Goal: Transaction & Acquisition: Purchase product/service

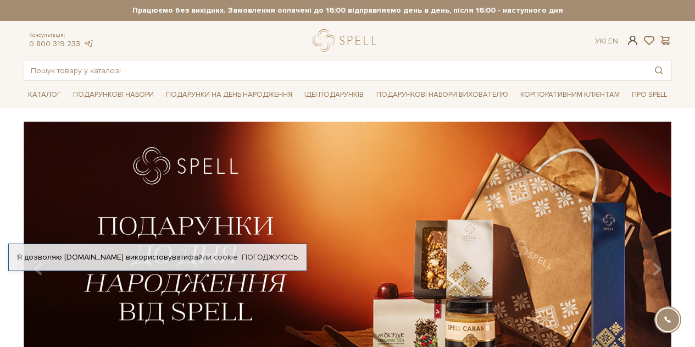
type input "mikki4478@gmail.com"
click at [632, 41] on span at bounding box center [632, 41] width 13 height 12
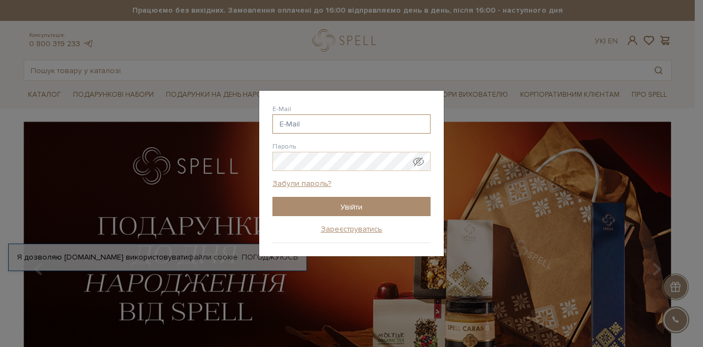
click at [327, 126] on input "E-Mail" at bounding box center [351, 123] width 158 height 19
type input "mikki4478@gmail.com"
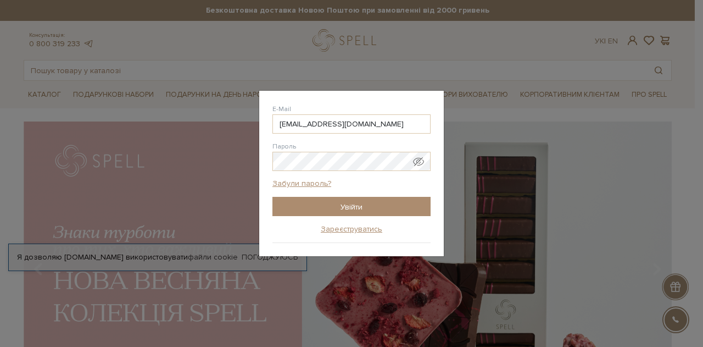
click at [422, 159] on span "Показати пароль у вигляді звичайного тексту. Попередження: це відобразить ваш п…" at bounding box center [418, 161] width 11 height 11
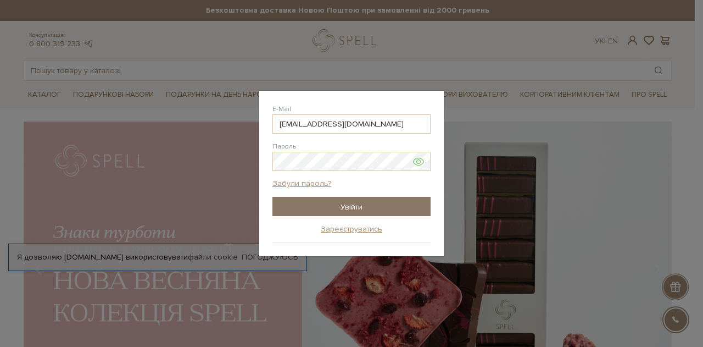
click at [380, 201] on input "Увійти" at bounding box center [351, 206] width 158 height 19
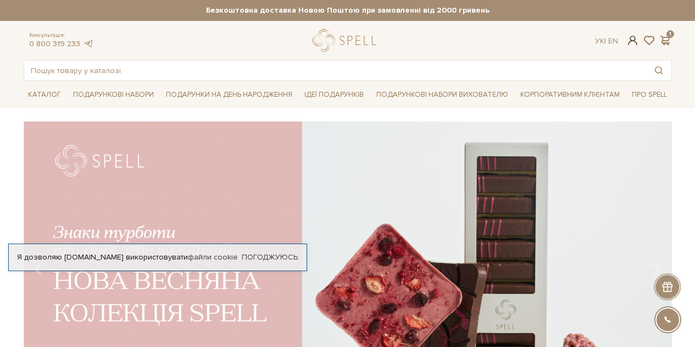
click at [627, 41] on span at bounding box center [632, 41] width 13 height 12
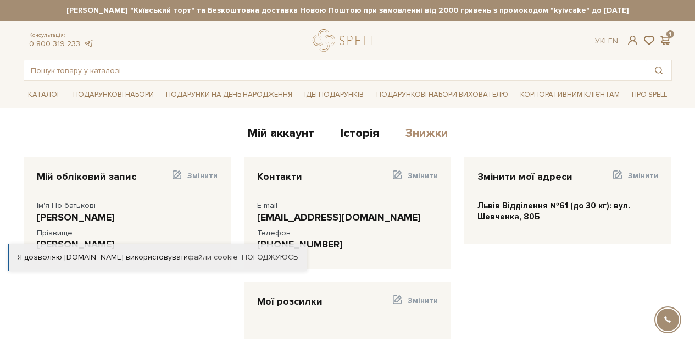
click at [421, 143] on link "Знижки" at bounding box center [426, 135] width 42 height 18
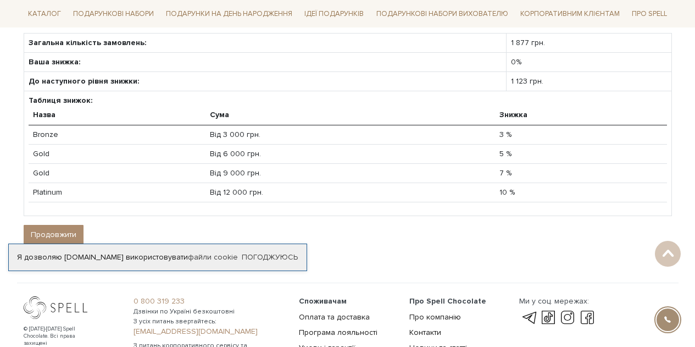
scroll to position [165, 0]
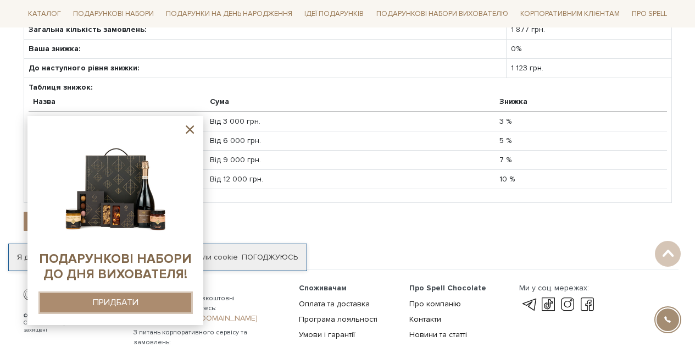
click at [175, 308] on button "ПРИДБАТИ" at bounding box center [115, 302] width 151 height 19
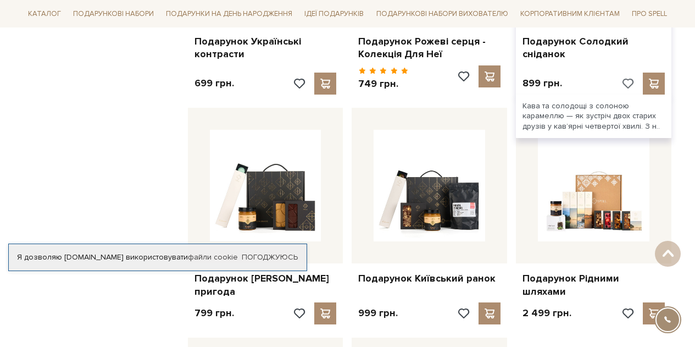
scroll to position [1099, 0]
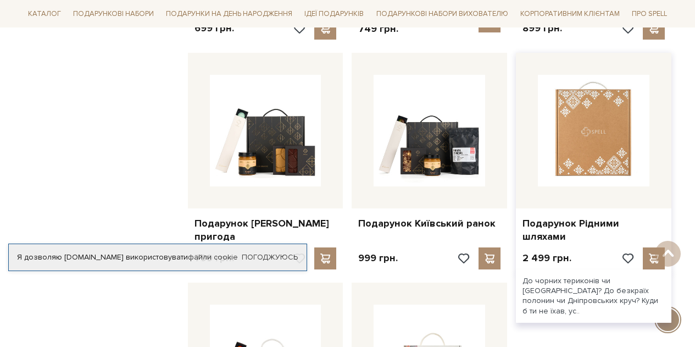
click at [597, 162] on img at bounding box center [594, 131] width 112 height 112
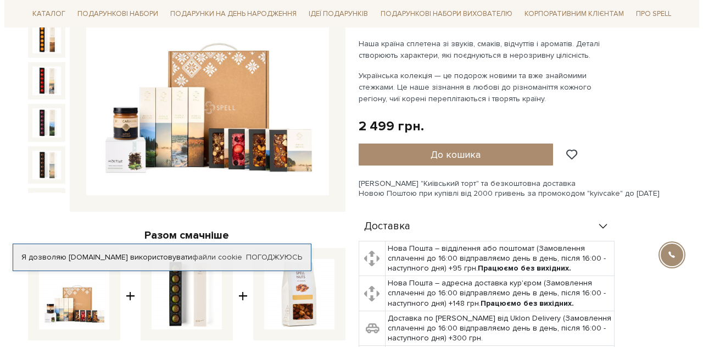
scroll to position [220, 0]
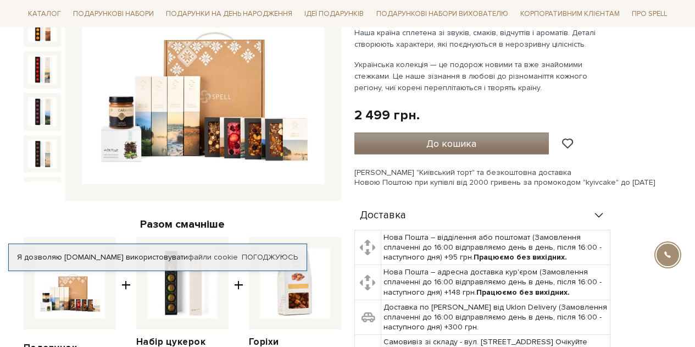
click at [457, 140] on span "До кошика" at bounding box center [451, 143] width 50 height 12
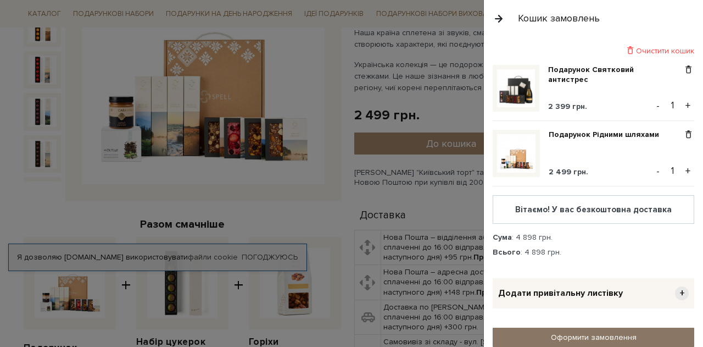
click at [582, 330] on link "Оформити замовлення" at bounding box center [594, 336] width 202 height 19
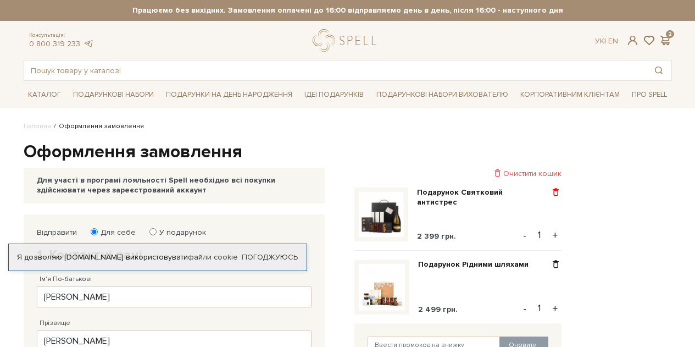
click at [557, 194] on span at bounding box center [556, 192] width 12 height 10
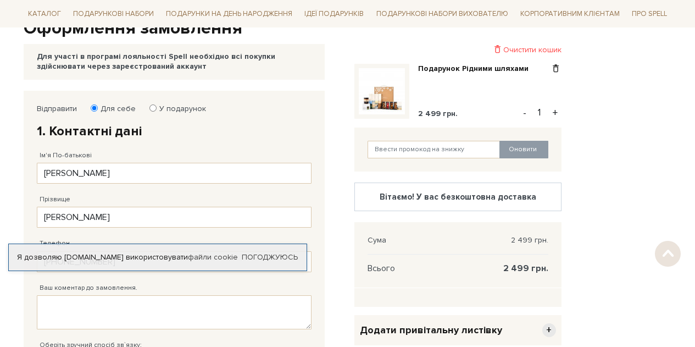
scroll to position [165, 0]
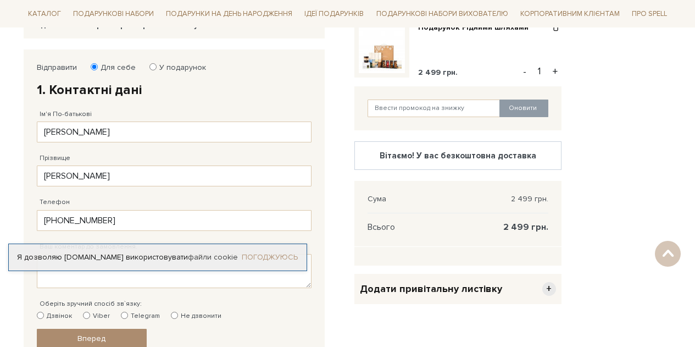
click at [258, 258] on link "Погоджуюсь" at bounding box center [270, 257] width 56 height 10
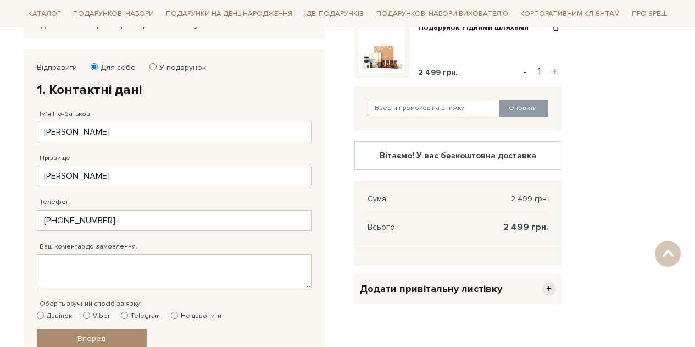
click at [420, 109] on input "text" at bounding box center [434, 108] width 133 height 18
type input "SweetGift"
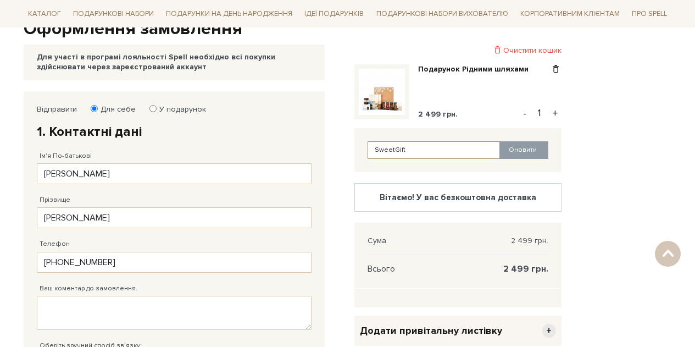
scroll to position [110, 0]
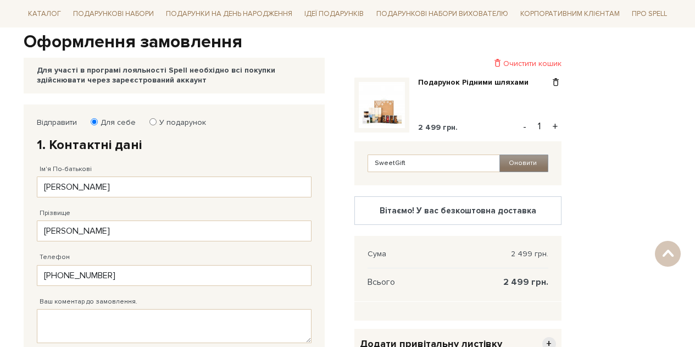
click at [527, 168] on button "Оновити" at bounding box center [523, 163] width 49 height 18
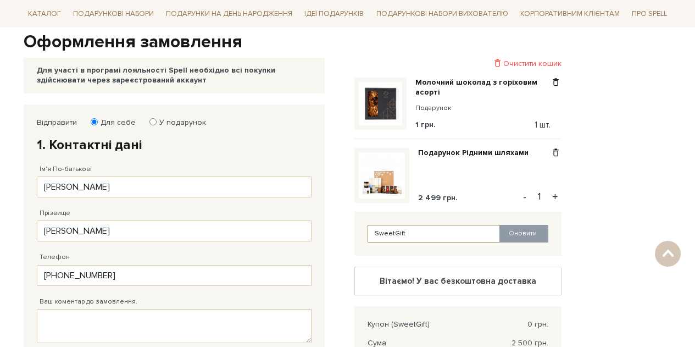
click at [424, 239] on input "SweetGift" at bounding box center [434, 234] width 133 height 18
type input "S"
type input "s"
type input "Spell!"
click at [530, 227] on button "Оновити" at bounding box center [523, 234] width 49 height 18
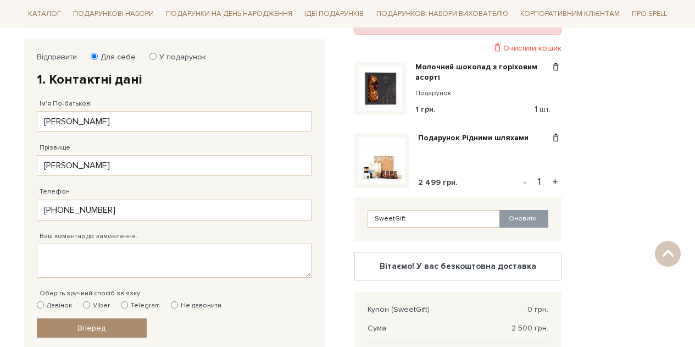
scroll to position [220, 0]
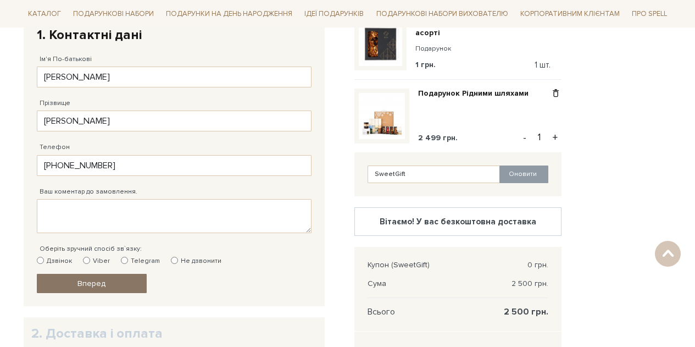
click at [98, 280] on span "Вперед" at bounding box center [91, 283] width 28 height 9
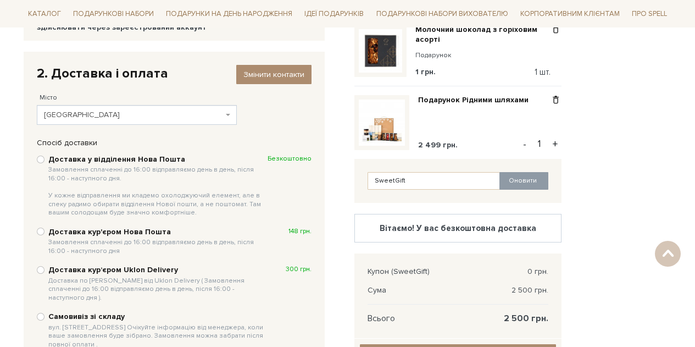
scroll to position [159, 0]
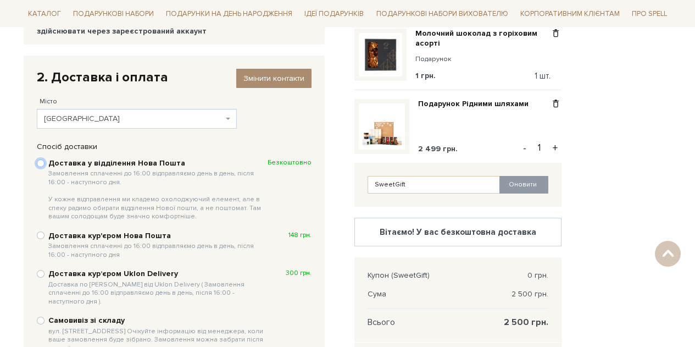
click at [40, 164] on input "Доставка у відділення Нова Пошта Замовлення сплаченні до 16:00 відправляємо ден…" at bounding box center [41, 163] width 8 height 8
radio input "true"
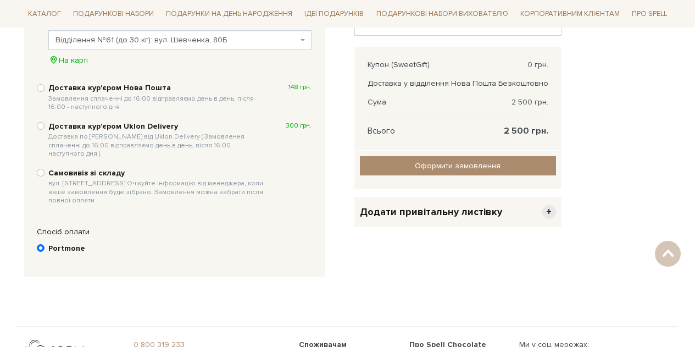
scroll to position [379, 0]
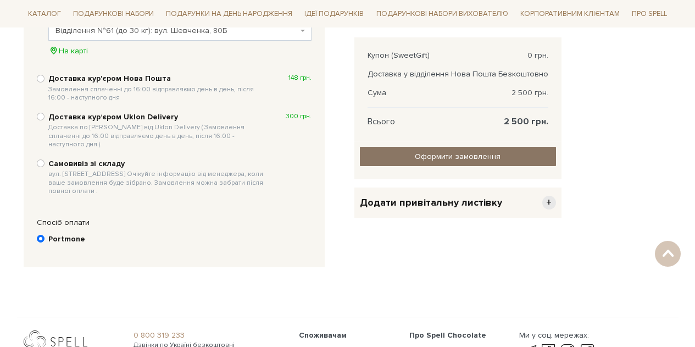
click at [430, 153] on input "Оформити замовлення" at bounding box center [458, 156] width 196 height 19
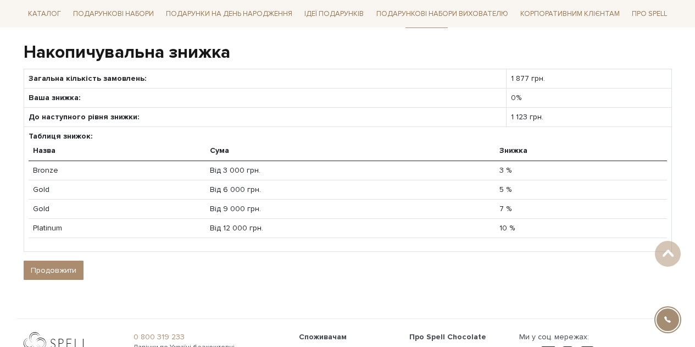
scroll to position [109, 0]
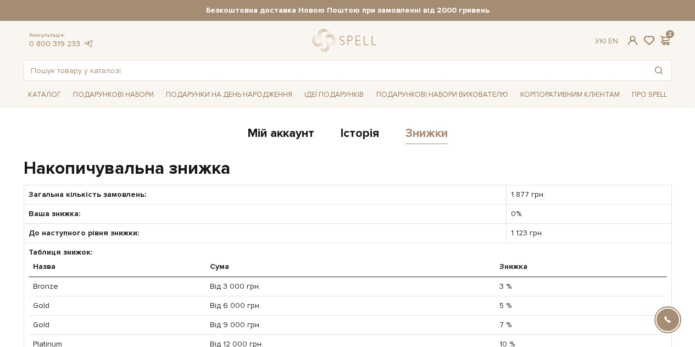
click at [433, 130] on link "Знижки" at bounding box center [426, 135] width 42 height 18
click at [369, 132] on link "Історія" at bounding box center [360, 135] width 38 height 18
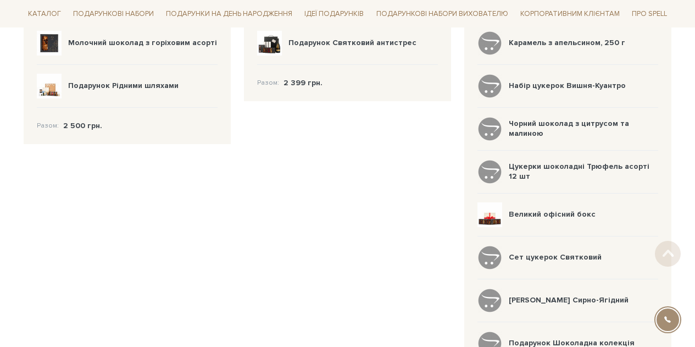
scroll to position [327, 0]
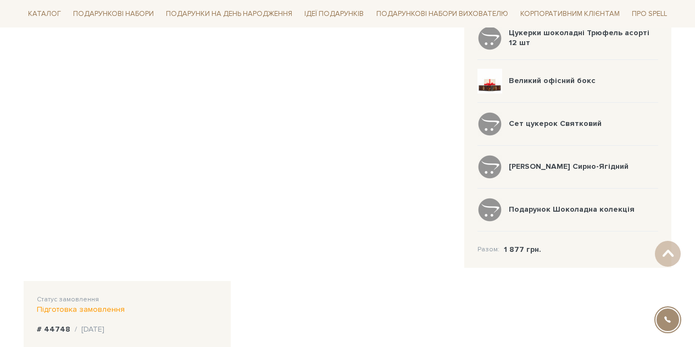
click at [530, 250] on b "1 877 грн." at bounding box center [522, 248] width 37 height 9
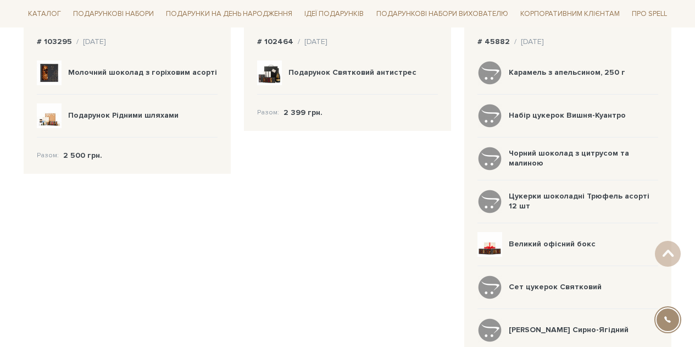
scroll to position [0, 0]
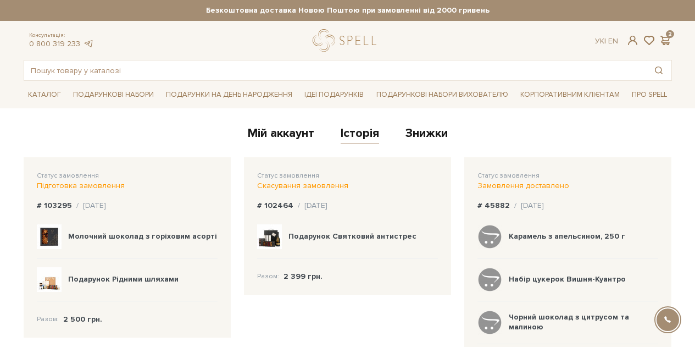
click at [523, 186] on div "Замовлення доставлено" at bounding box center [567, 186] width 181 height 10
click at [521, 203] on div "/ 11.11.2023" at bounding box center [529, 206] width 30 height 10
click at [499, 204] on b "# 45882" at bounding box center [493, 205] width 32 height 9
click at [505, 175] on span "Статус замовлення" at bounding box center [508, 175] width 62 height 8
click at [274, 137] on link "Мій аккаунт" at bounding box center [281, 135] width 66 height 18
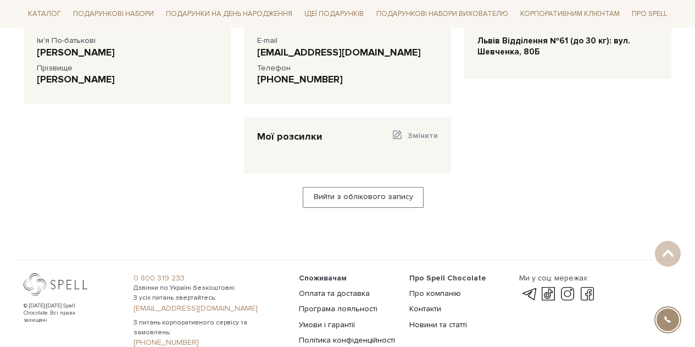
scroll to position [55, 0]
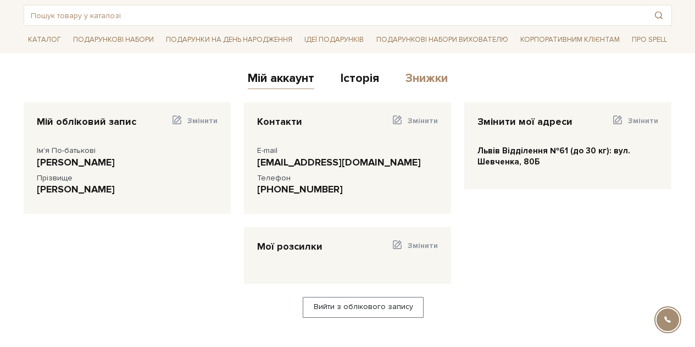
click at [410, 79] on link "Знижки" at bounding box center [426, 80] width 42 height 18
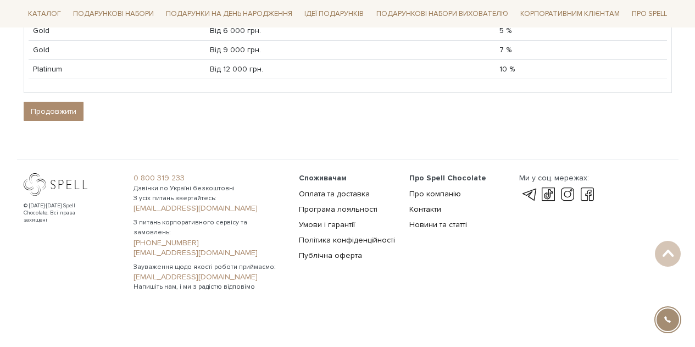
scroll to position [220, 0]
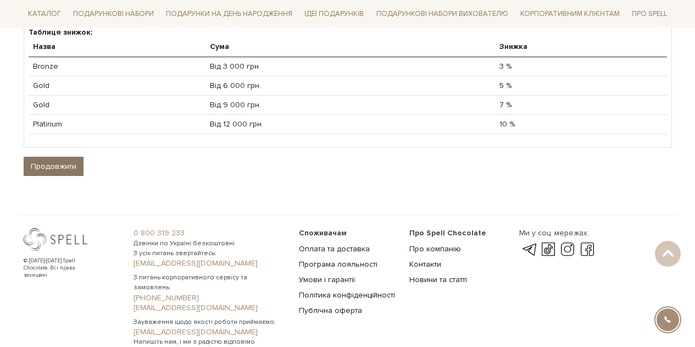
click at [46, 172] on link "Продовжити" at bounding box center [54, 166] width 60 height 19
